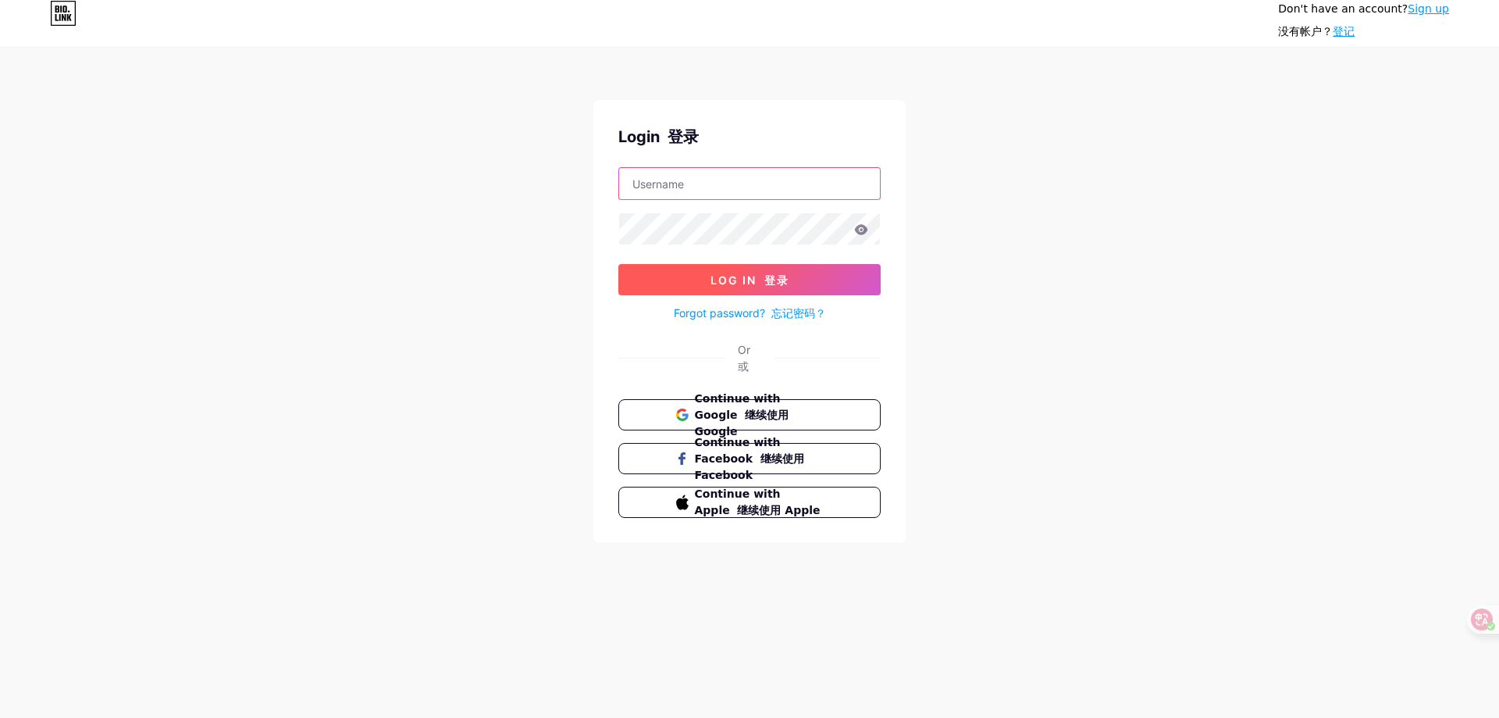
type input "xingyenaitian@gmail.com"
click at [779, 282] on font "登录" at bounding box center [776, 279] width 25 height 13
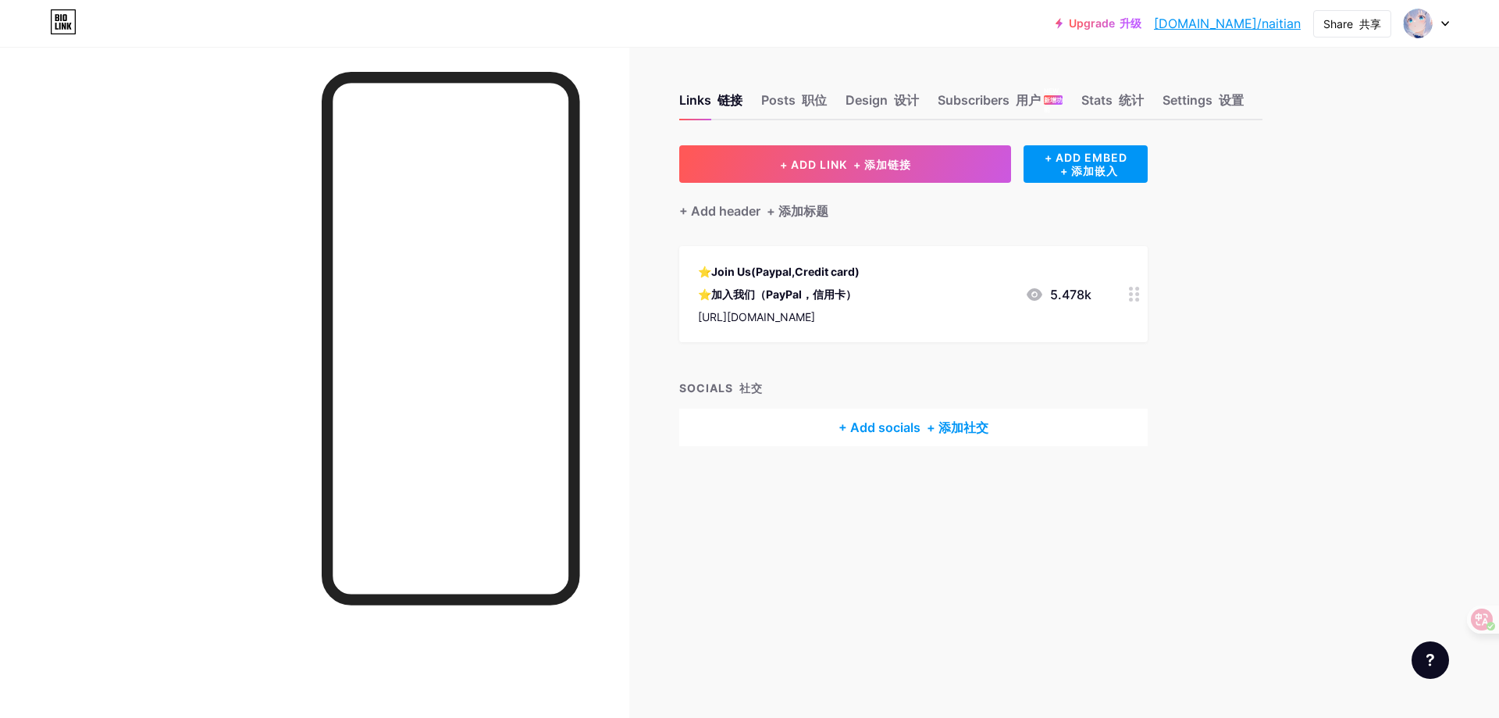
click at [1037, 291] on icon at bounding box center [1034, 294] width 19 height 19
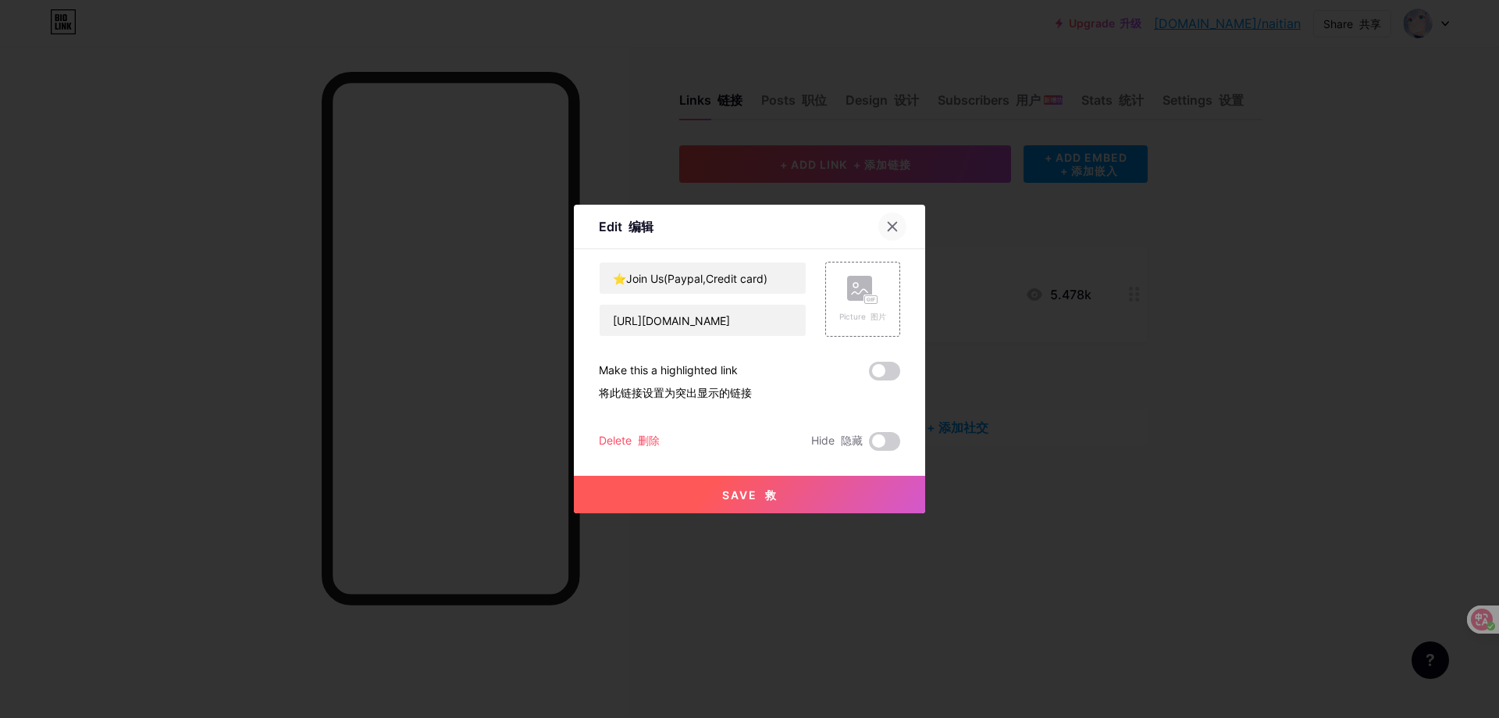
click at [889, 226] on icon at bounding box center [893, 227] width 9 height 9
